Goal: Task Accomplishment & Management: Manage account settings

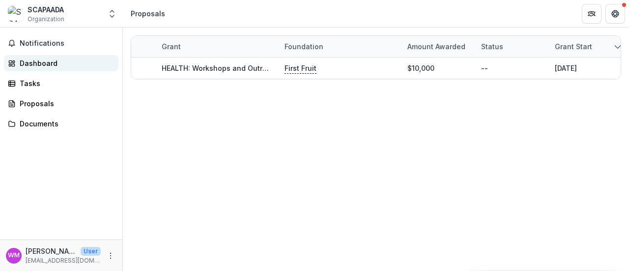
click at [31, 62] on div "Dashboard" at bounding box center [65, 63] width 91 height 10
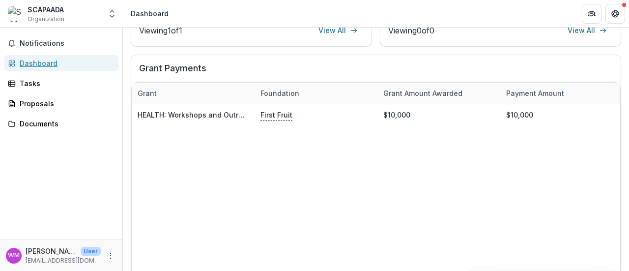
scroll to position [361, 0]
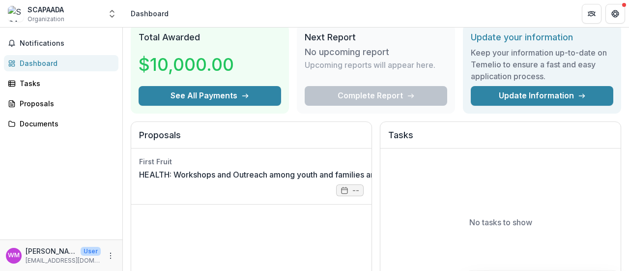
scroll to position [37, 0]
click at [284, 172] on link "HEALTH: Workshops and Outreach among youth and families around mental health" at bounding box center [291, 174] width 305 height 12
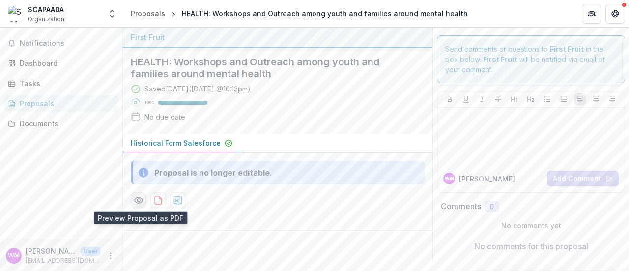
click at [137, 197] on icon "Preview 8729f19c-3864-496a-8ab4-bd6e668cd431-0.pdf" at bounding box center [139, 200] width 10 height 10
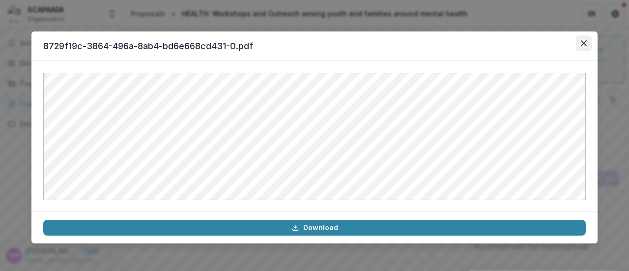
click at [582, 44] on icon "Close" at bounding box center [584, 43] width 6 height 6
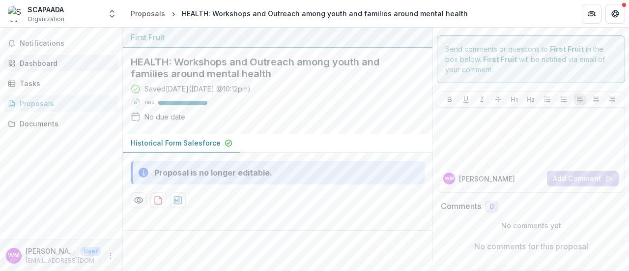
click at [39, 61] on div "Dashboard" at bounding box center [65, 63] width 91 height 10
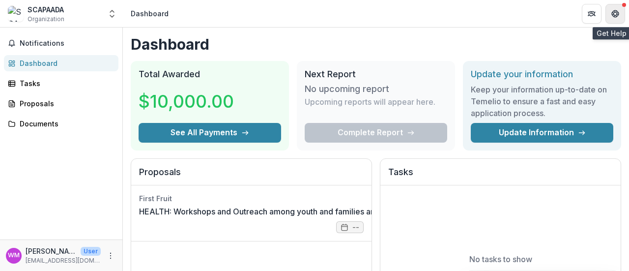
click at [614, 18] on button "Get Help" at bounding box center [616, 14] width 20 height 20
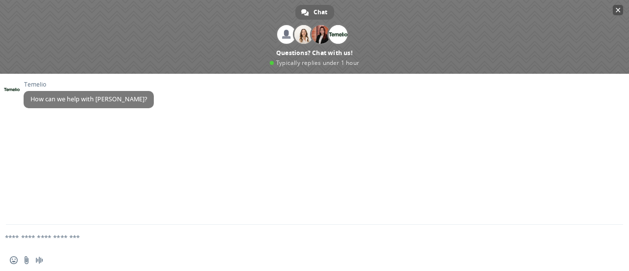
click at [615, 8] on span "Close chat" at bounding box center [618, 10] width 10 height 10
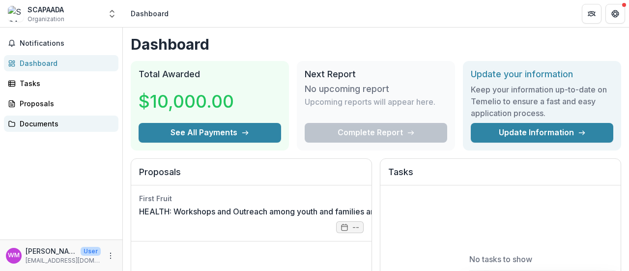
click at [31, 128] on link "Documents" at bounding box center [61, 124] width 115 height 16
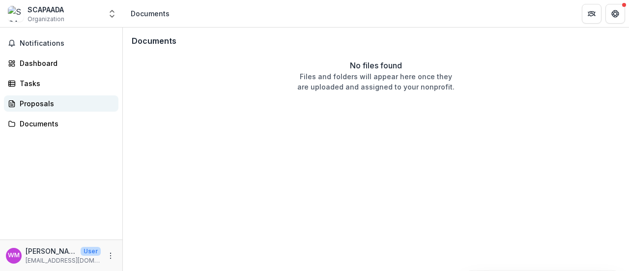
click at [50, 102] on div "Proposals" at bounding box center [65, 103] width 91 height 10
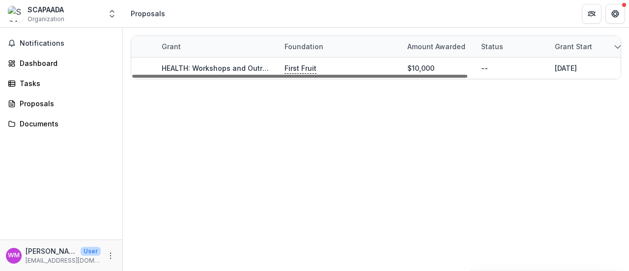
click at [463, 75] on div at bounding box center [299, 76] width 335 height 3
click at [619, 44] on icon "sorted descending" at bounding box center [618, 47] width 8 height 8
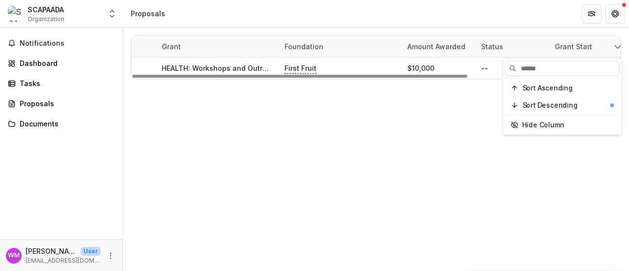
click at [389, 166] on div "Grant Foundation Amount awarded Status Grant start Grant end Due Date Report Du…" at bounding box center [376, 149] width 506 height 243
